Goal: Navigation & Orientation: Find specific page/section

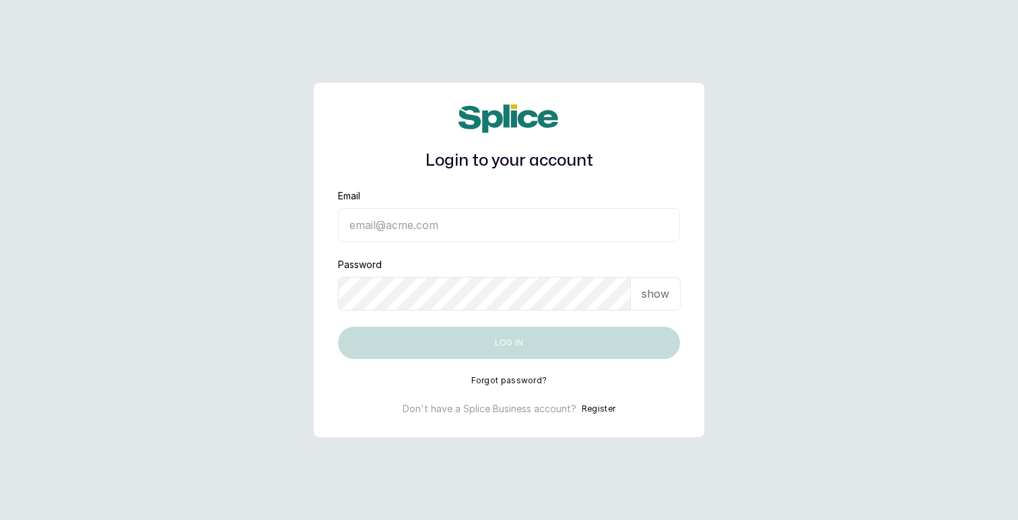
click at [372, 223] on input "Email" at bounding box center [509, 225] width 342 height 34
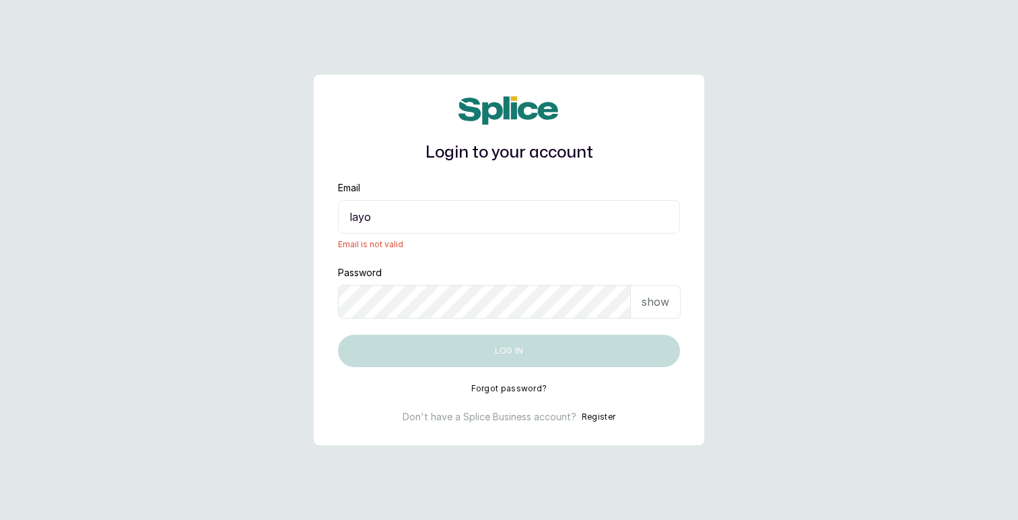
type input "[EMAIL_ADDRESS][DOMAIN_NAME]"
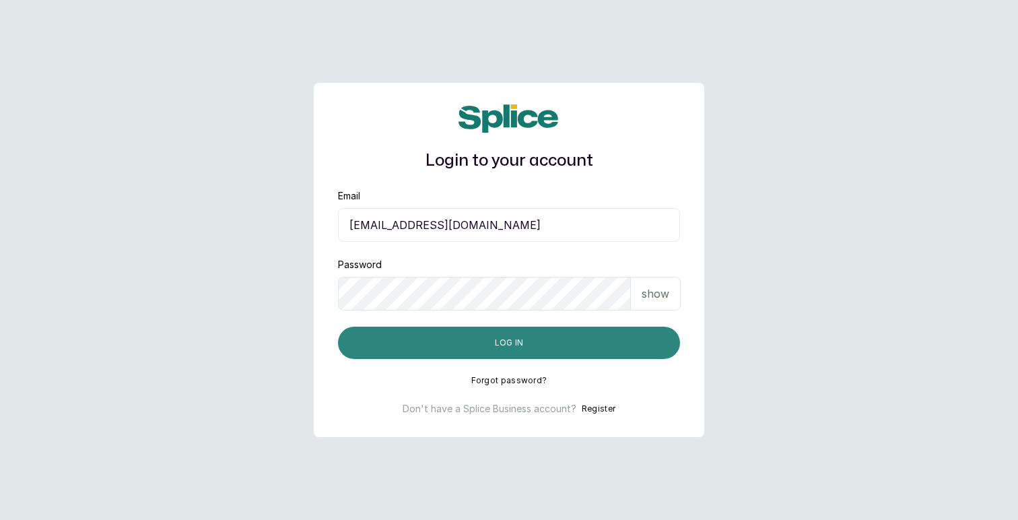
click at [501, 341] on button "Log in" at bounding box center [509, 342] width 342 height 32
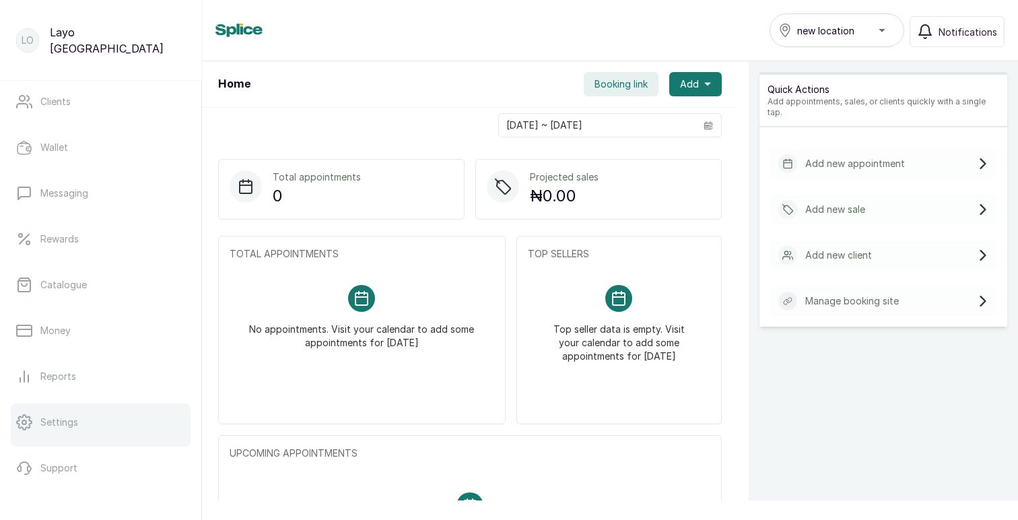
scroll to position [200, 0]
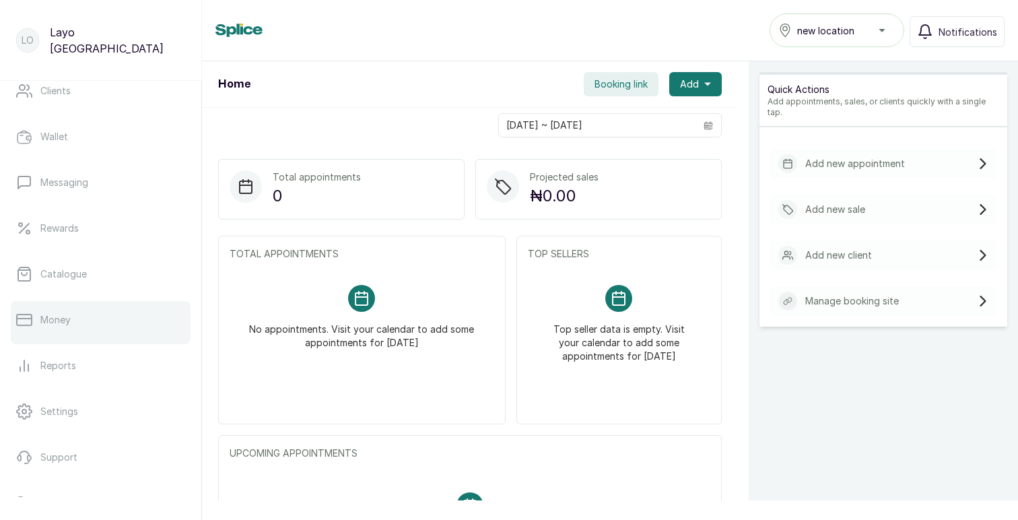
click at [58, 326] on link "Money" at bounding box center [101, 320] width 180 height 38
